Goal: Transaction & Acquisition: Purchase product/service

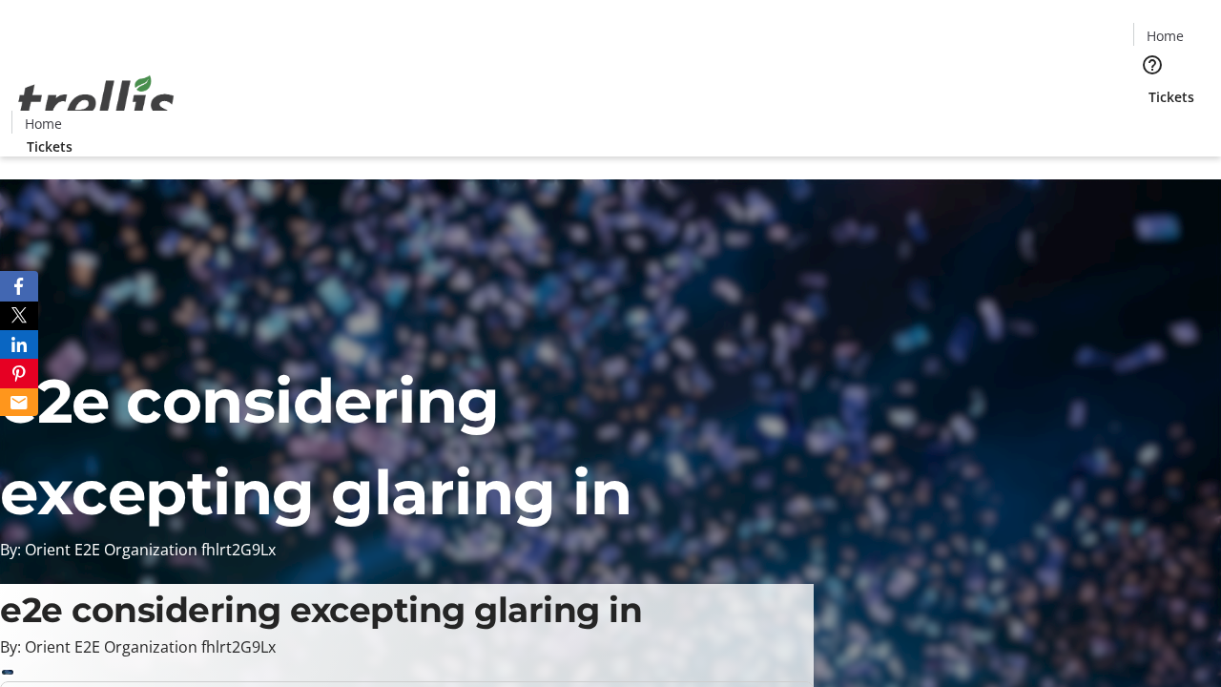
click at [1149, 87] on span "Tickets" at bounding box center [1172, 97] width 46 height 20
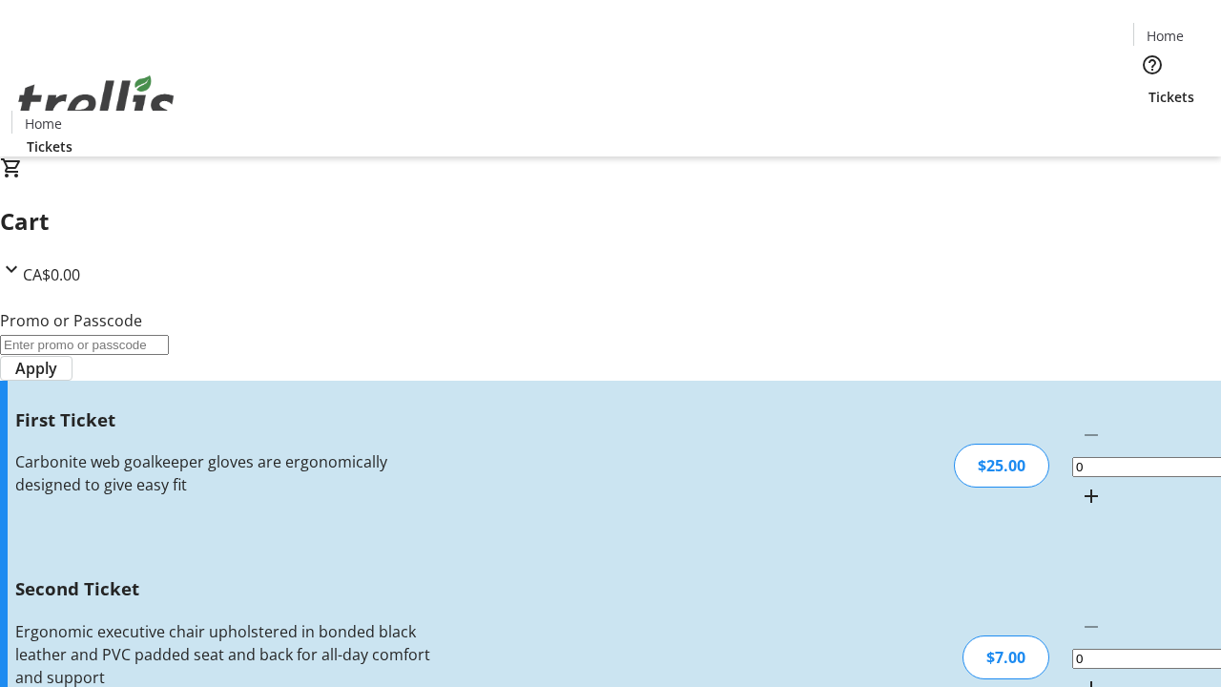
click at [1080, 485] on mat-icon "Increment by one" at bounding box center [1091, 496] width 23 height 23
type input "1"
click at [1080, 676] on mat-icon "Increment by one" at bounding box center [1091, 687] width 23 height 23
type input "2"
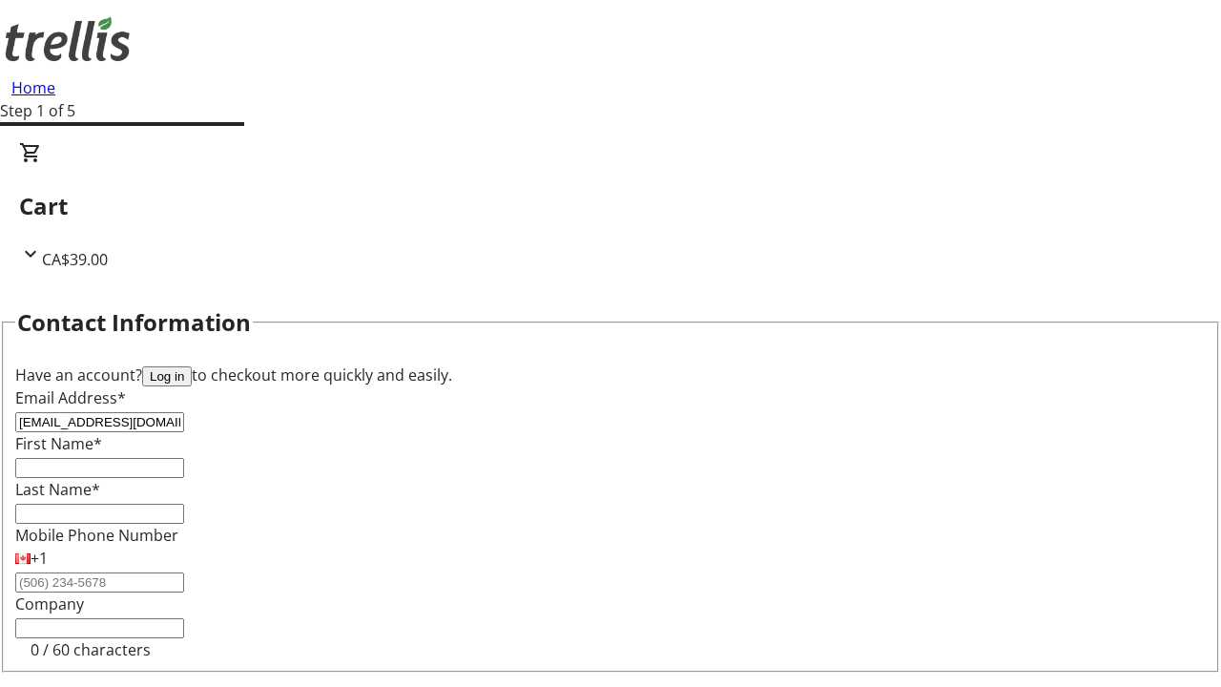
type input "[EMAIL_ADDRESS][DOMAIN_NAME]"
type input "Van"
type input "[PERSON_NAME]"
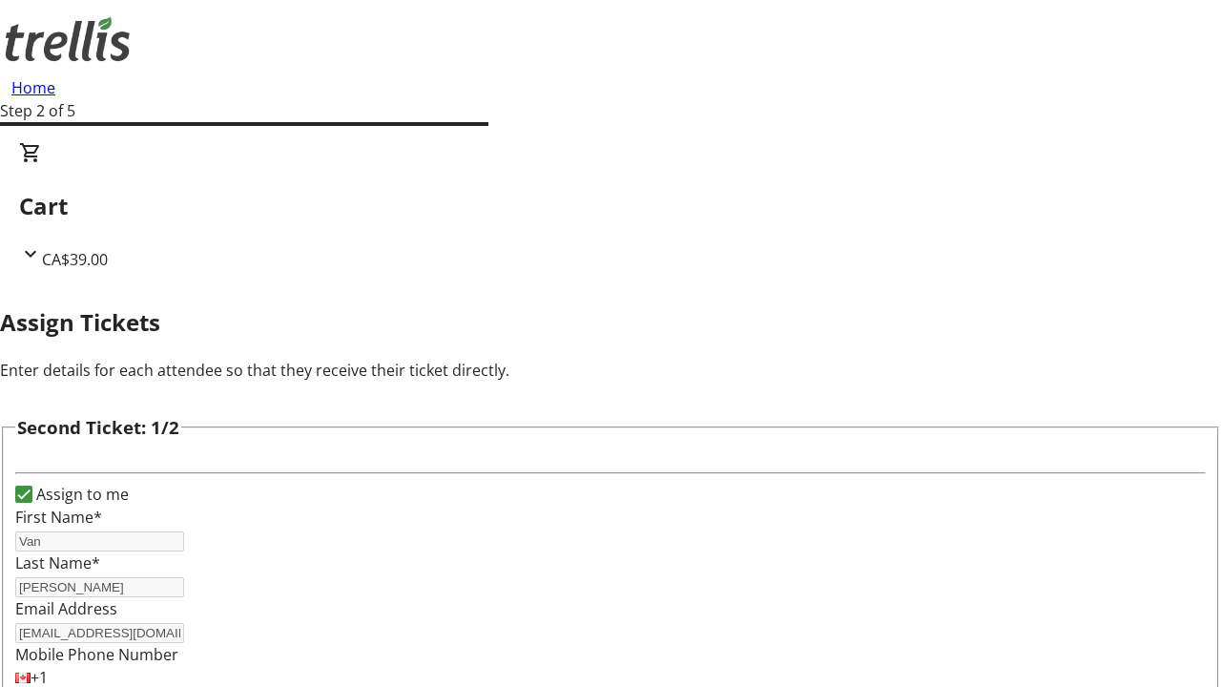
type input "[PERSON_NAME]"
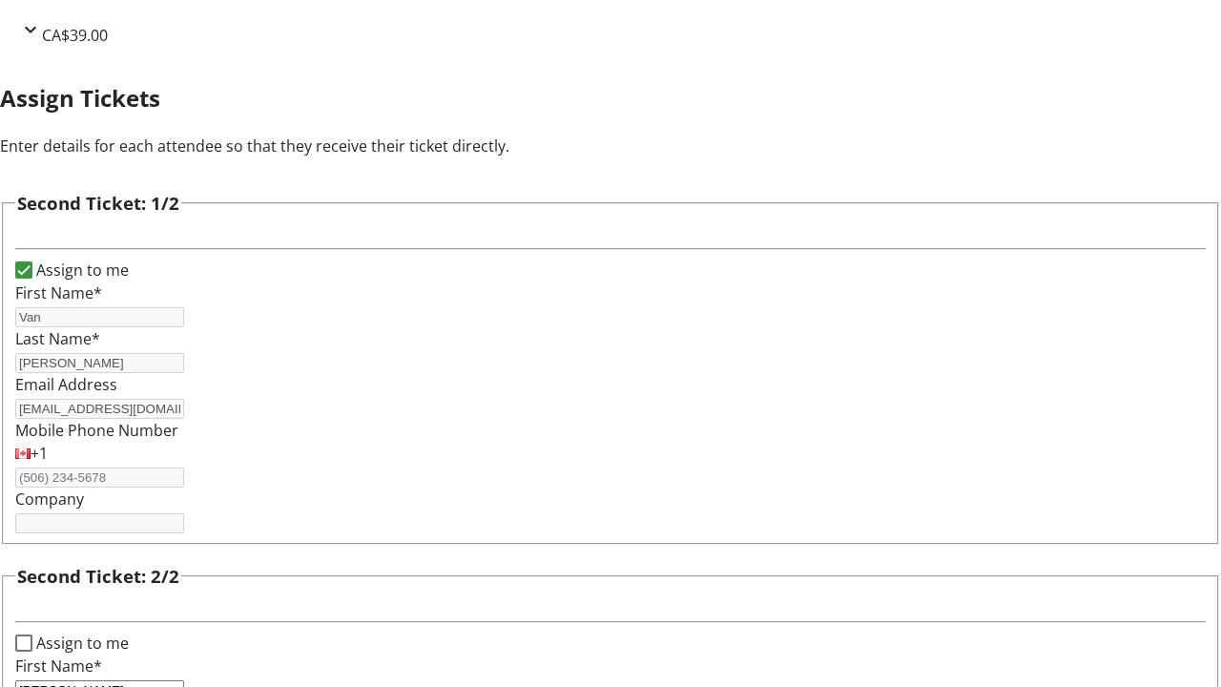
type input "Langworth"
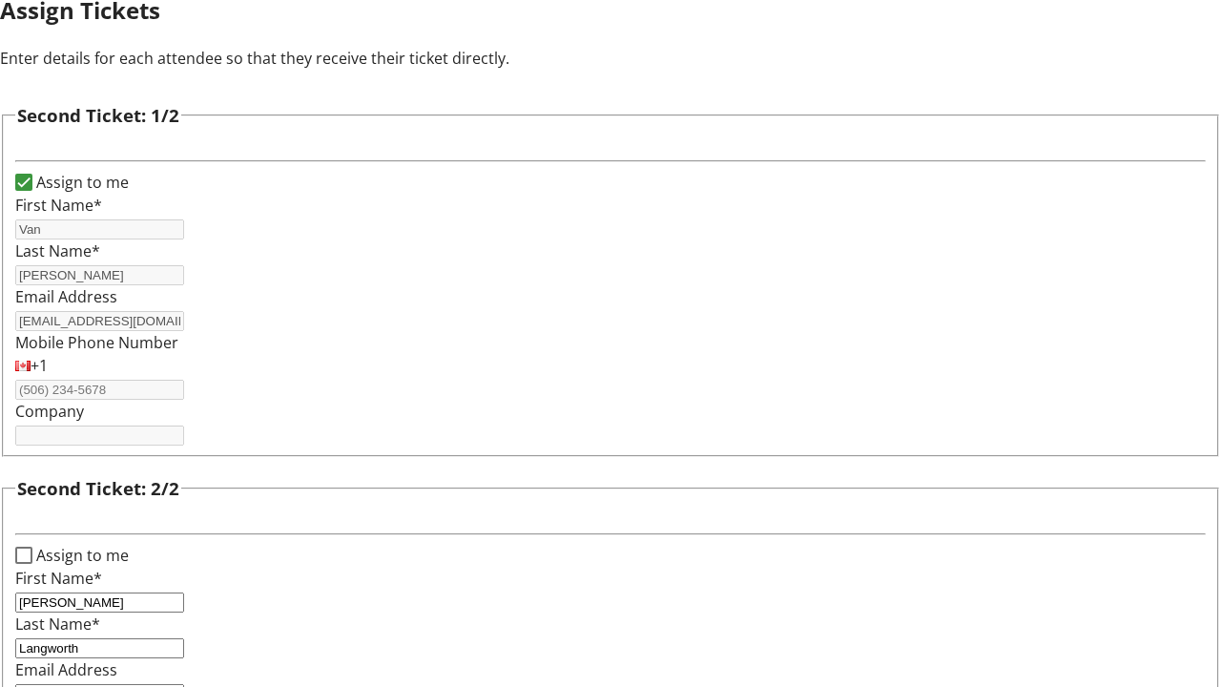
type input "[PERSON_NAME][EMAIL_ADDRESS][DOMAIN_NAME]"
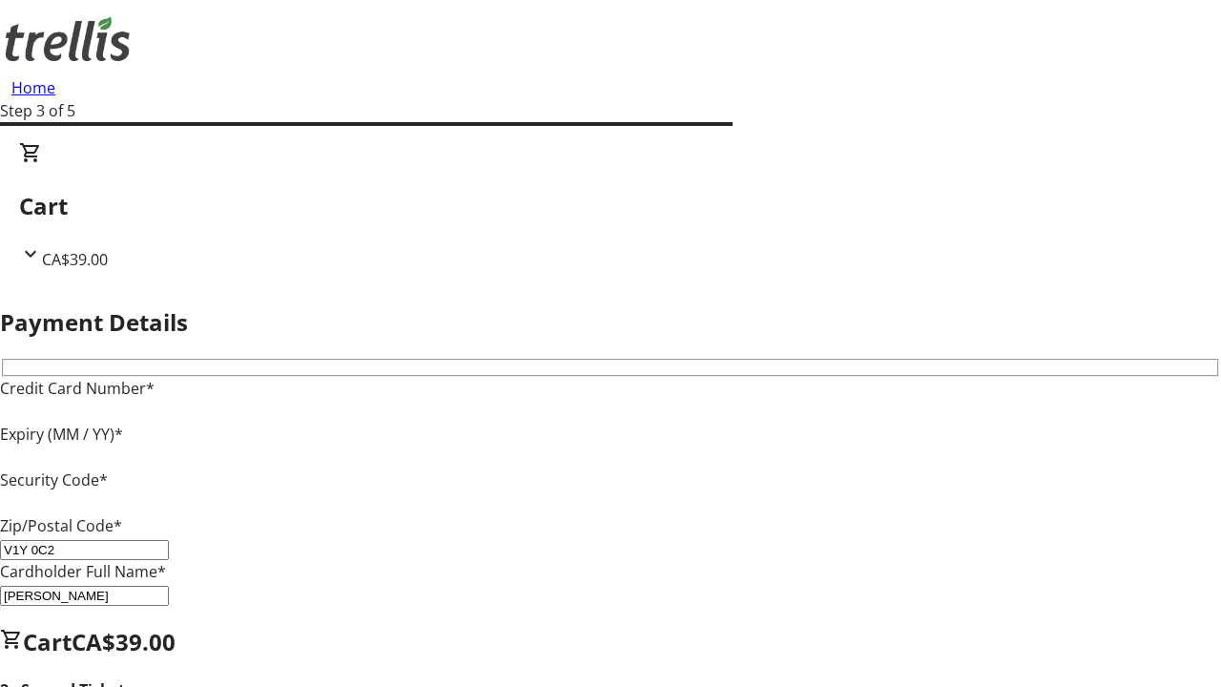
type input "V1Y 0C2"
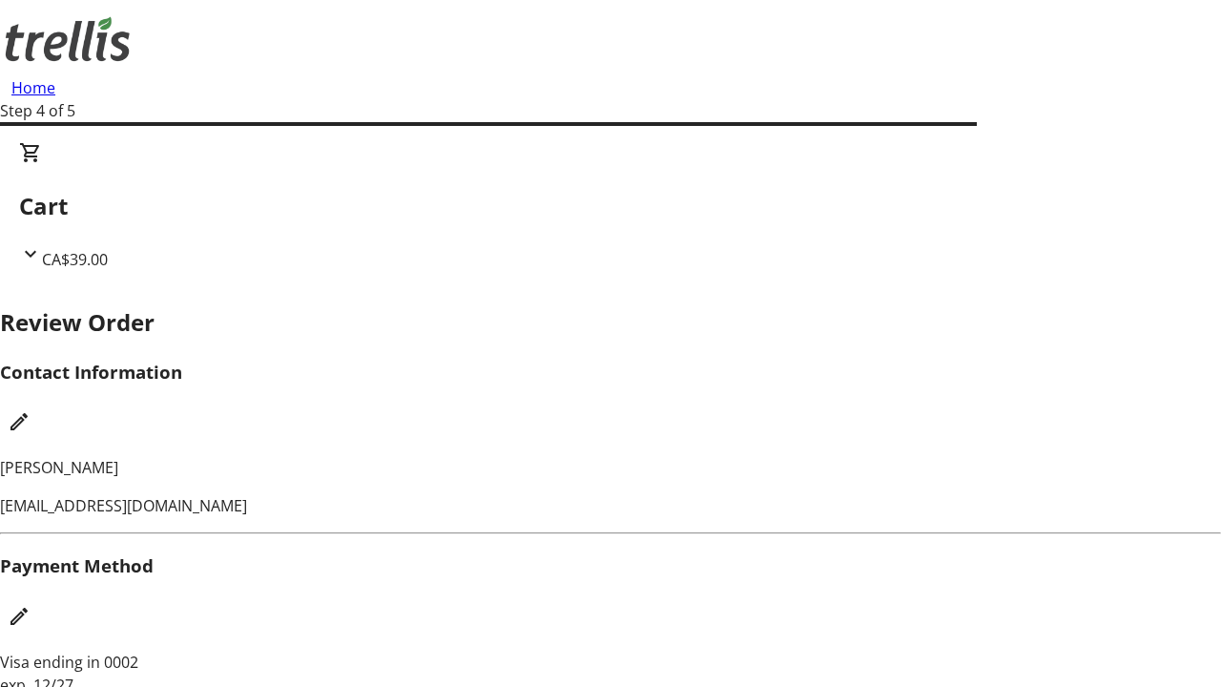
click at [31, 410] on mat-icon "Edit Contact Information" at bounding box center [19, 421] width 23 height 23
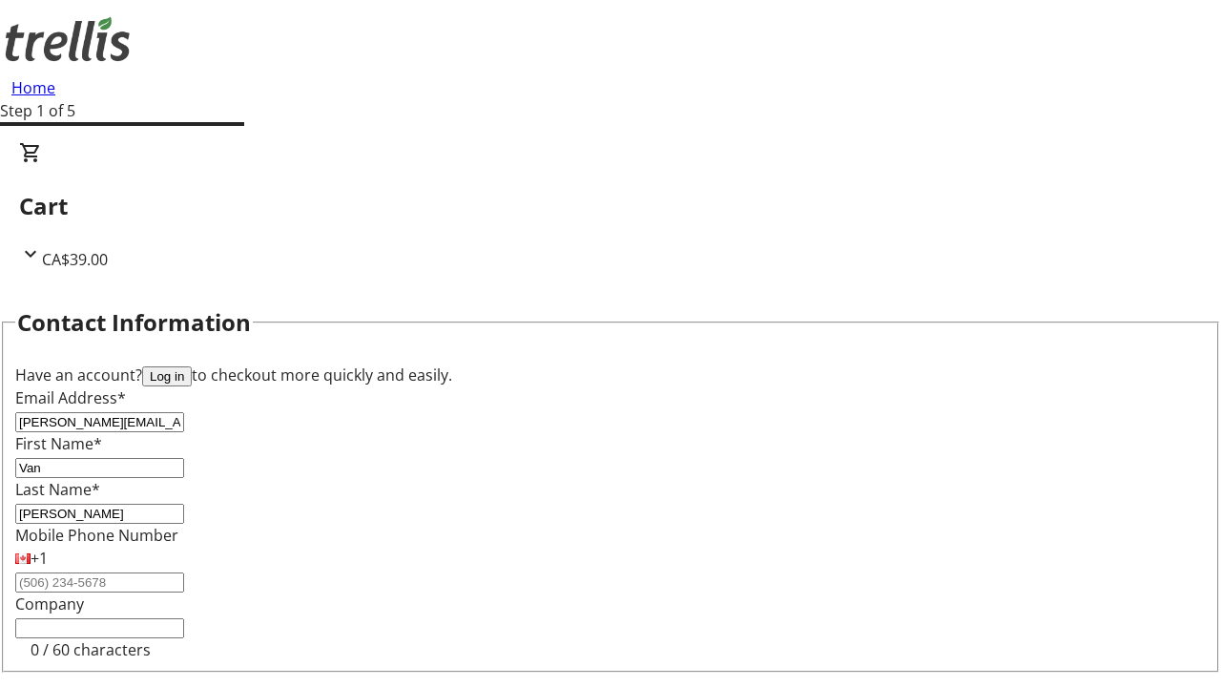
type input "[PERSON_NAME][EMAIL_ADDRESS][DOMAIN_NAME]"
type input "[PERSON_NAME]"
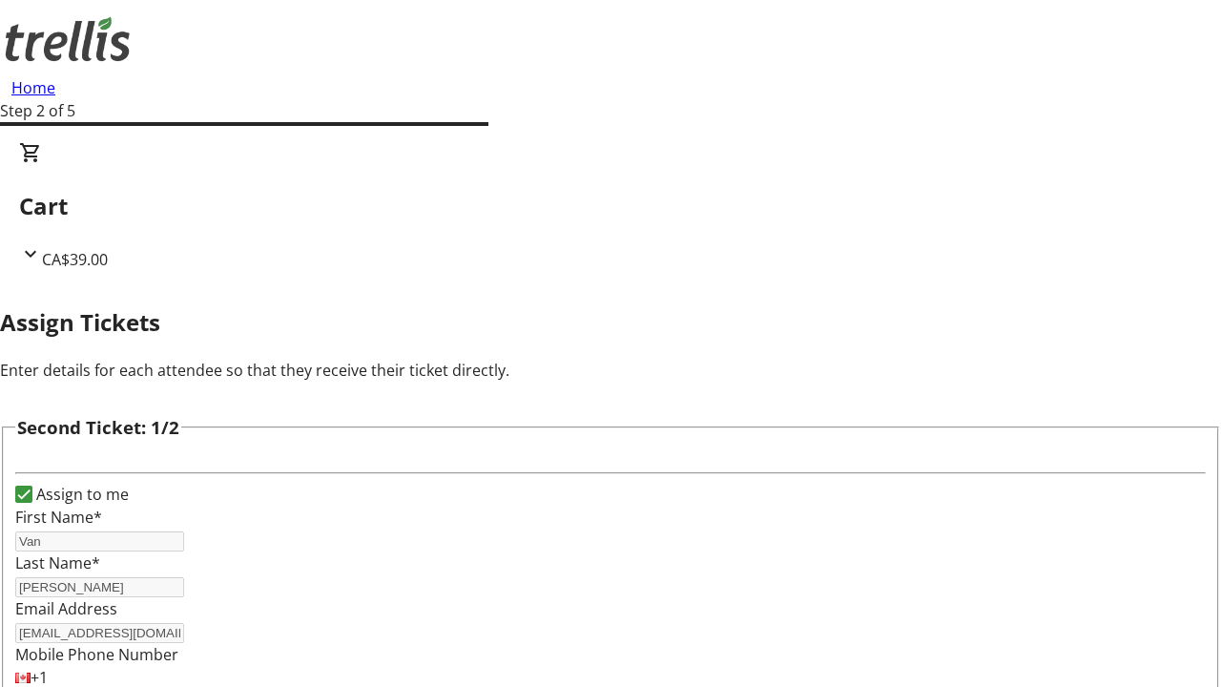
scroll to position [224, 0]
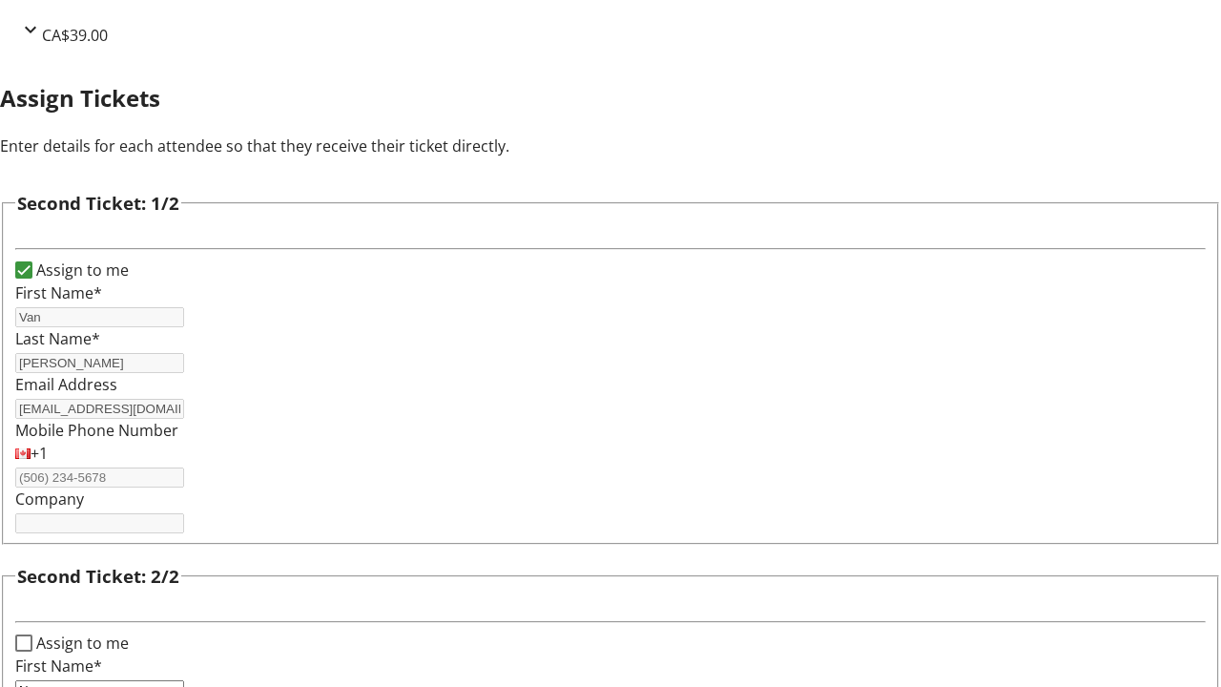
type input "New"
type input "Name"
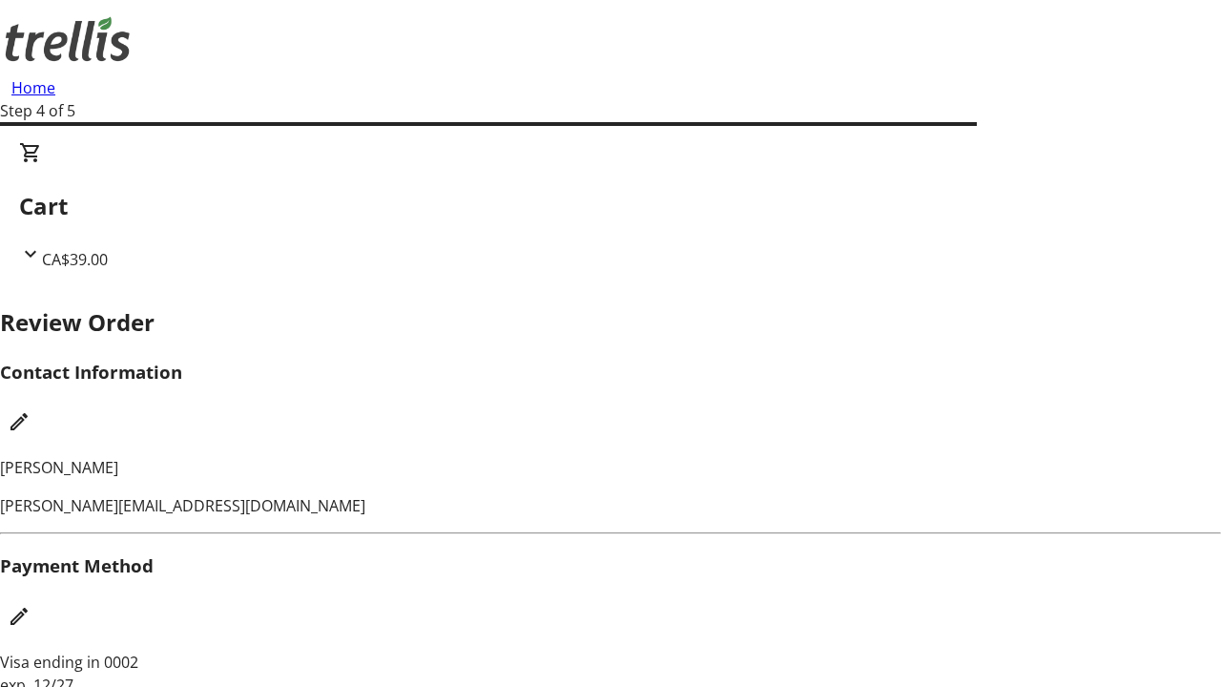
click at [31, 605] on mat-icon "Edit Payment Method" at bounding box center [19, 616] width 23 height 23
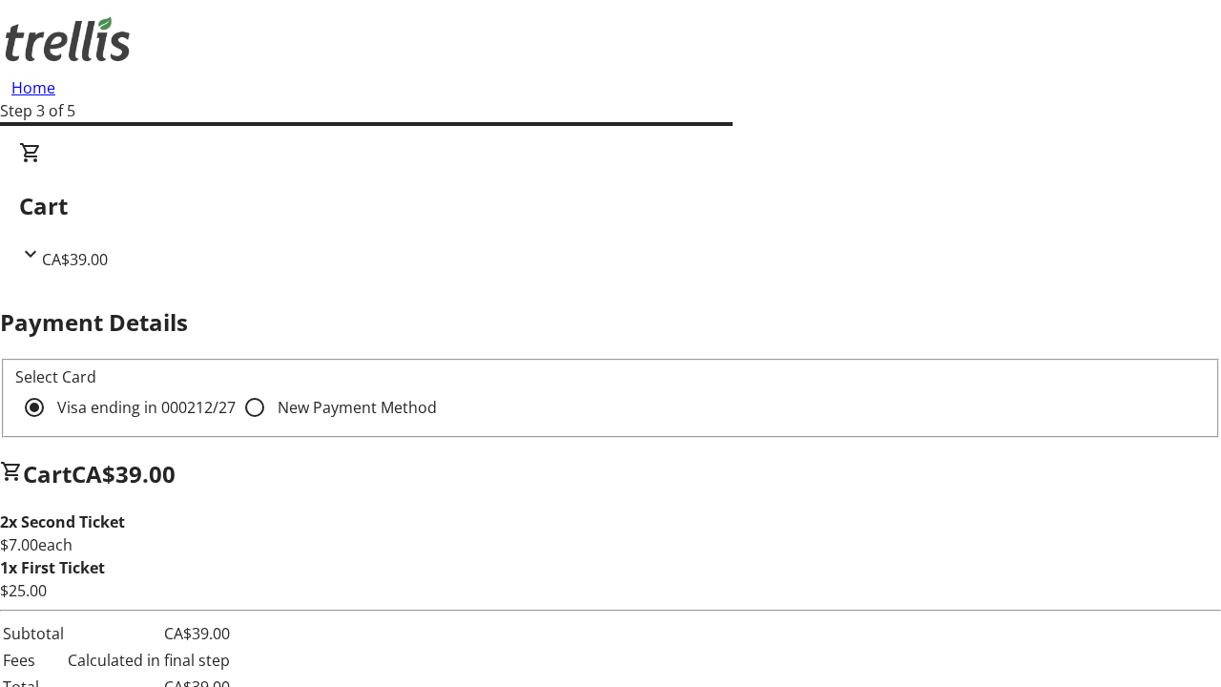
click at [236, 388] on input "New Payment Method" at bounding box center [255, 407] width 38 height 38
radio input "true"
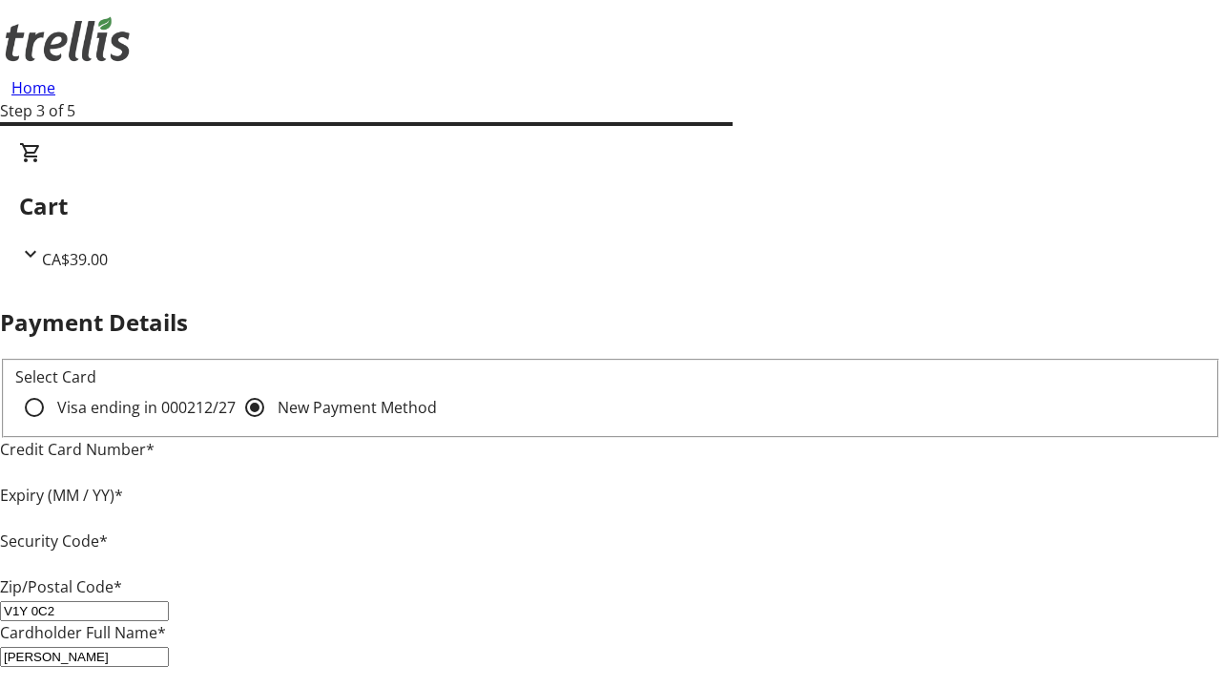
type input "V1Y 0C2"
